Goal: Information Seeking & Learning: Learn about a topic

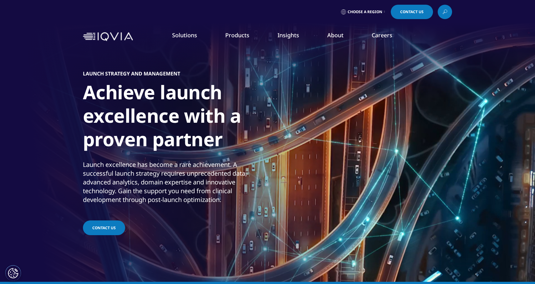
click at [166, 79] on link "Clinical Research" at bounding box center [204, 78] width 112 height 7
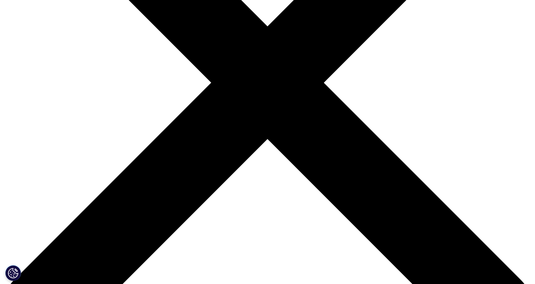
scroll to position [211, 0]
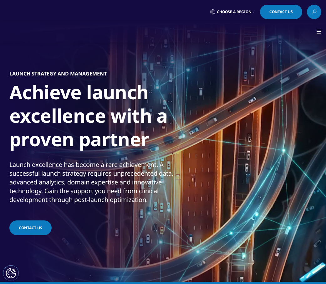
click at [238, 61] on div "LAUNCH STRATEGY AND MANAGEMENT Achieve launch excellence with a proven partner …" at bounding box center [162, 153] width 307 height 213
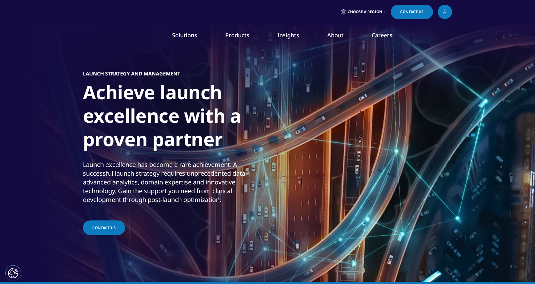
click at [174, 135] on link "AI & Machine Learning" at bounding box center [204, 136] width 112 height 7
